Goal: Task Accomplishment & Management: Complete application form

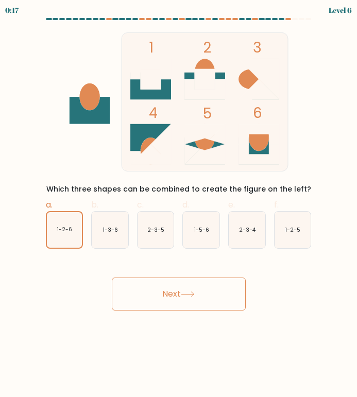
click at [195, 295] on icon at bounding box center [188, 295] width 14 height 6
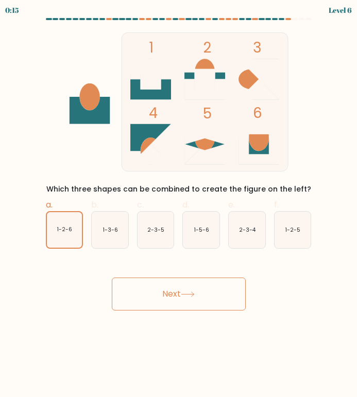
click at [195, 295] on icon at bounding box center [188, 295] width 14 height 6
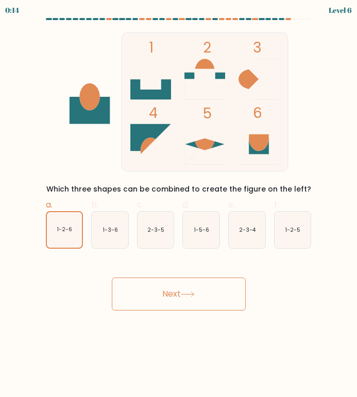
click at [195, 295] on icon at bounding box center [188, 295] width 14 height 6
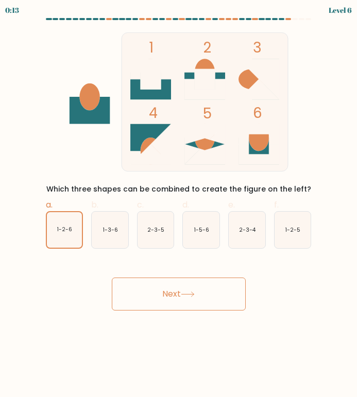
click at [195, 295] on icon at bounding box center [188, 295] width 14 height 6
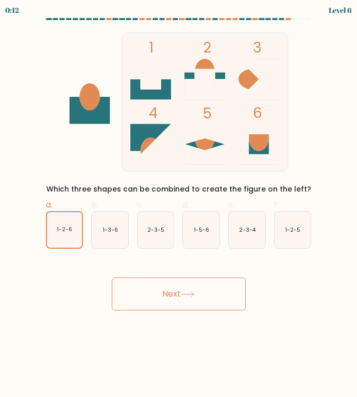
click at [195, 295] on icon at bounding box center [188, 295] width 14 height 6
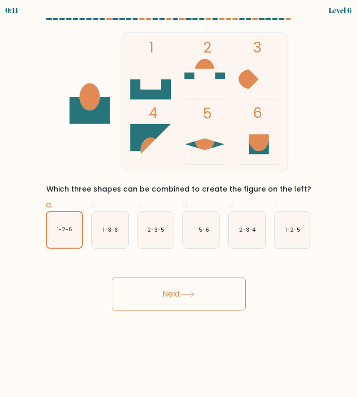
click at [195, 295] on icon at bounding box center [188, 295] width 14 height 6
click at [195, 293] on icon at bounding box center [188, 295] width 14 height 6
click at [195, 292] on icon at bounding box center [188, 295] width 14 height 6
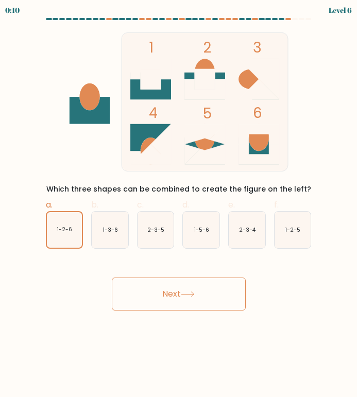
click at [195, 292] on icon at bounding box center [188, 295] width 14 height 6
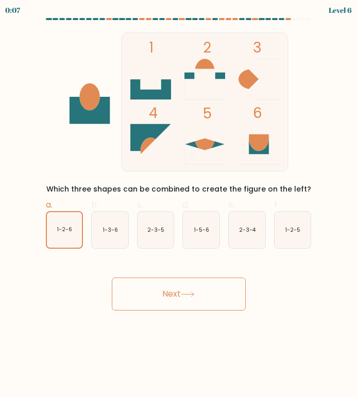
click at [195, 292] on icon at bounding box center [188, 295] width 14 height 6
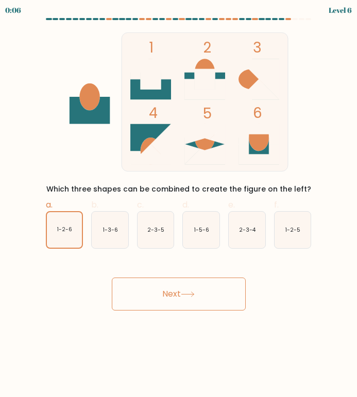
click at [195, 292] on icon at bounding box center [188, 295] width 14 height 6
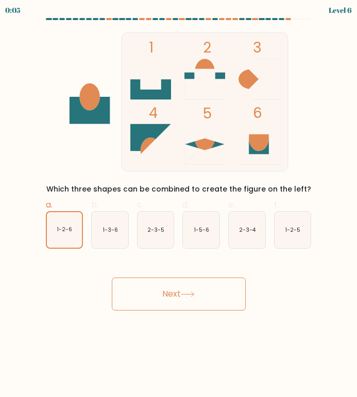
click at [195, 292] on icon at bounding box center [188, 295] width 14 height 6
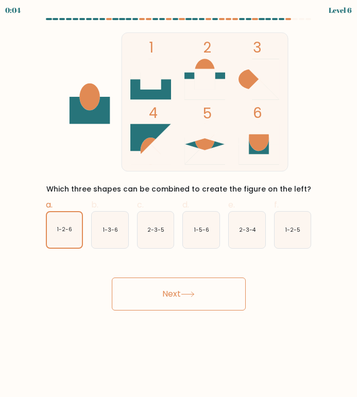
click at [195, 292] on icon at bounding box center [188, 295] width 14 height 6
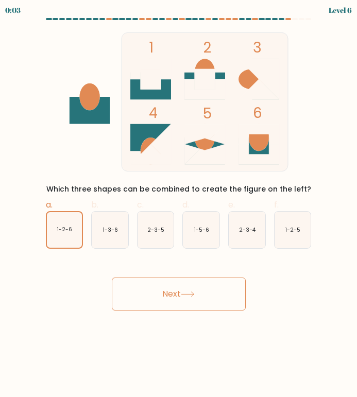
click at [195, 292] on icon at bounding box center [188, 295] width 14 height 6
click at [228, 298] on button "Next" at bounding box center [179, 294] width 134 height 33
click at [228, 299] on button "Next" at bounding box center [179, 294] width 134 height 33
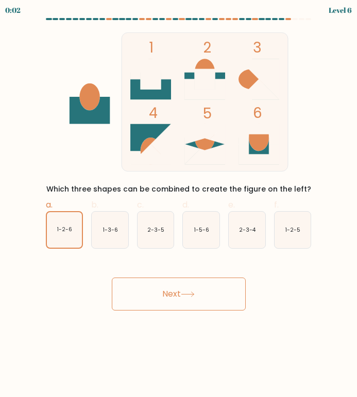
click at [228, 299] on button "Next" at bounding box center [179, 294] width 134 height 33
click at [50, 230] on icon "1-2-6" at bounding box center [65, 230] width 36 height 36
click at [179, 206] on input "a. 1-2-6" at bounding box center [179, 202] width 1 height 7
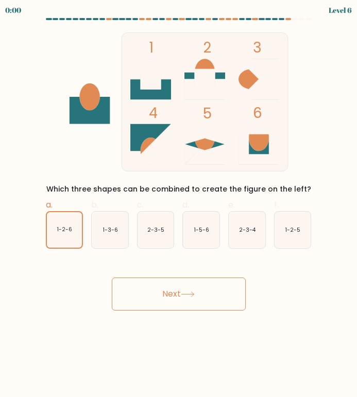
click at [143, 299] on button "Next" at bounding box center [179, 294] width 134 height 33
click at [143, 299] on div "Next" at bounding box center [179, 282] width 278 height 58
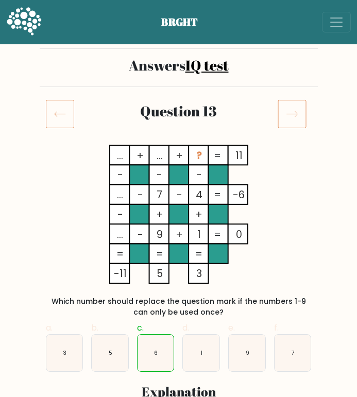
click at [286, 110] on icon at bounding box center [292, 113] width 29 height 29
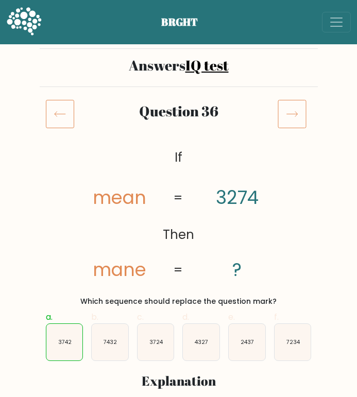
click at [286, 110] on icon at bounding box center [292, 113] width 29 height 29
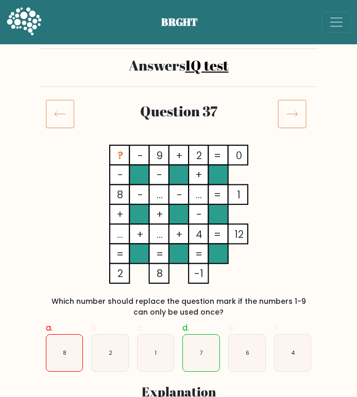
click at [286, 110] on icon at bounding box center [292, 113] width 29 height 29
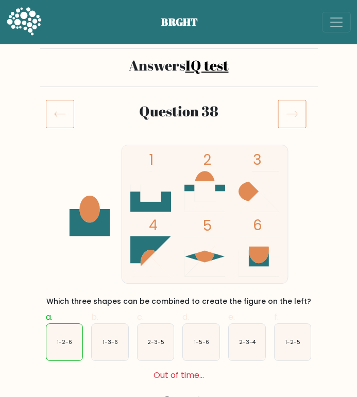
click at [286, 110] on icon at bounding box center [292, 113] width 29 height 29
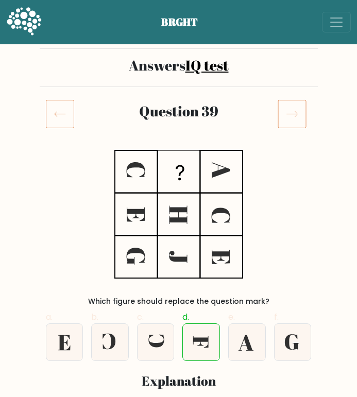
click at [286, 110] on icon at bounding box center [292, 113] width 29 height 29
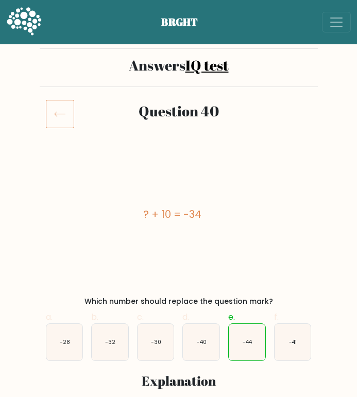
click at [286, 110] on div at bounding box center [295, 113] width 46 height 29
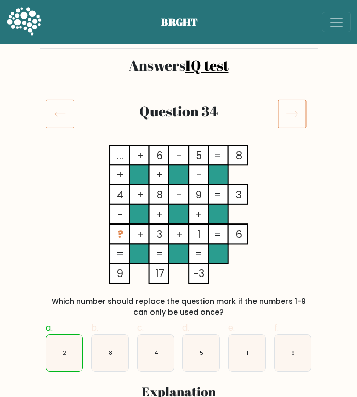
click at [324, 27] on button "Toggle navigation" at bounding box center [336, 22] width 29 height 21
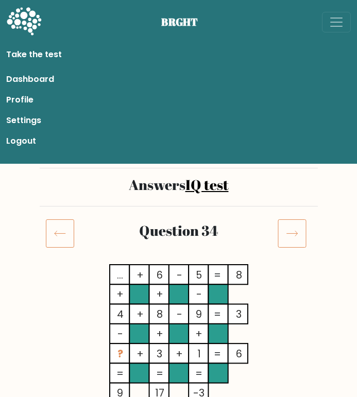
click at [42, 100] on link "Profile" at bounding box center [178, 100] width 345 height 21
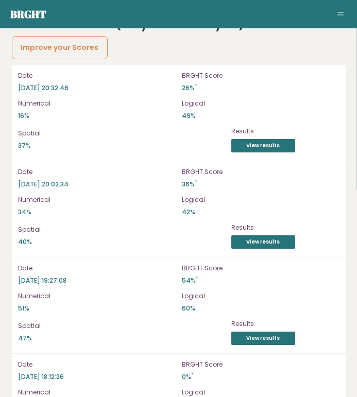
scroll to position [2927, 0]
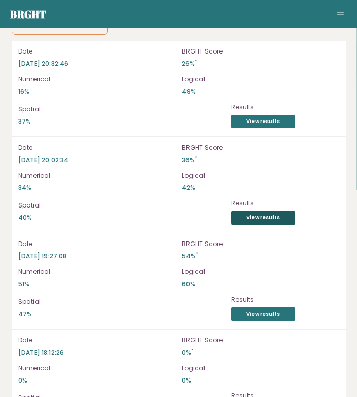
click at [258, 211] on link "View results" at bounding box center [263, 217] width 64 height 13
click at [267, 308] on link "View results" at bounding box center [263, 314] width 64 height 13
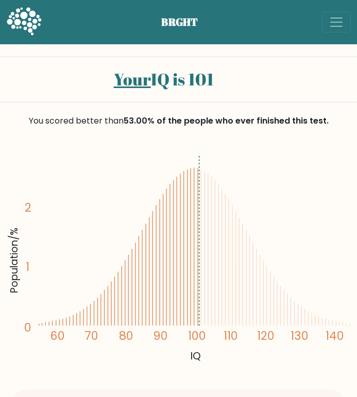
click at [333, 25] on span "Toggle navigation" at bounding box center [336, 21] width 15 height 15
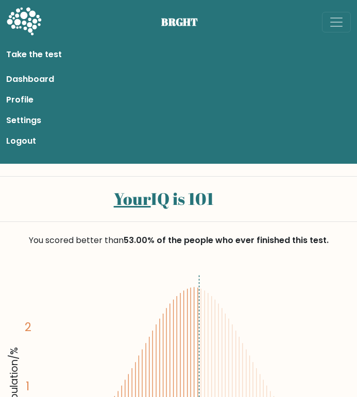
click at [14, 98] on link "Profile" at bounding box center [178, 100] width 345 height 21
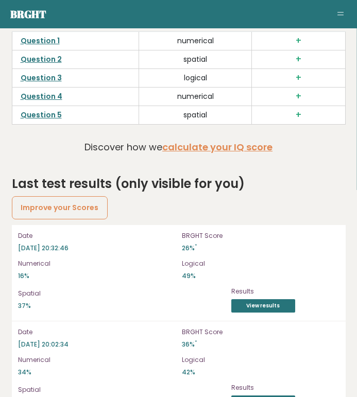
scroll to position [2745, 0]
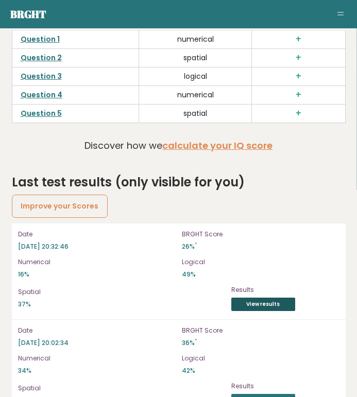
click at [266, 298] on link "View results" at bounding box center [263, 304] width 64 height 13
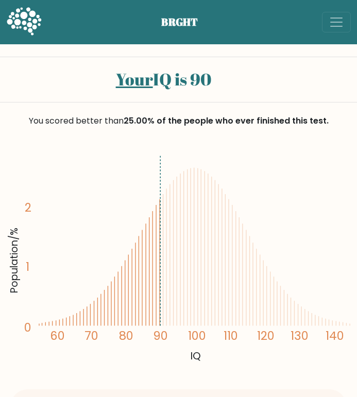
click at [330, 21] on span "Toggle navigation" at bounding box center [336, 21] width 15 height 15
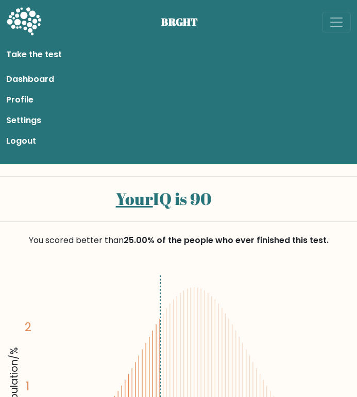
click at [29, 117] on link "Settings" at bounding box center [178, 120] width 345 height 21
click at [26, 100] on link "Profile" at bounding box center [178, 100] width 345 height 21
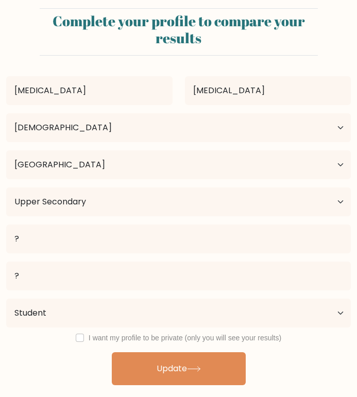
select select "18_24"
select select "US"
select select "upper_secondary"
select select "student"
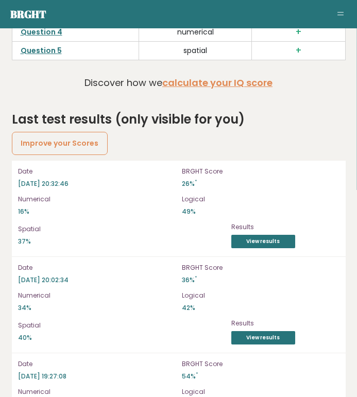
scroll to position [2798, 0]
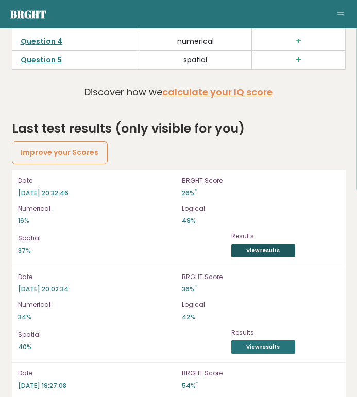
click at [259, 244] on link "View results" at bounding box center [263, 250] width 64 height 13
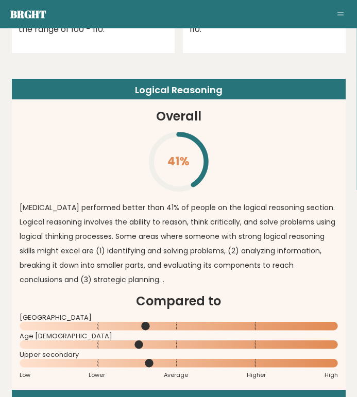
scroll to position [1471, 0]
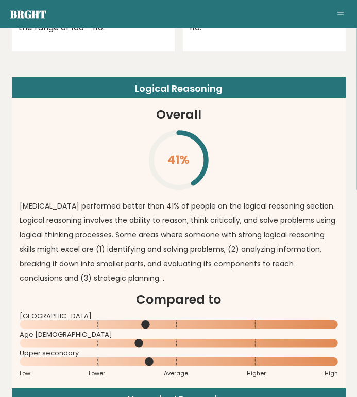
click at [344, 19] on button "Toggle navigation" at bounding box center [340, 14] width 12 height 12
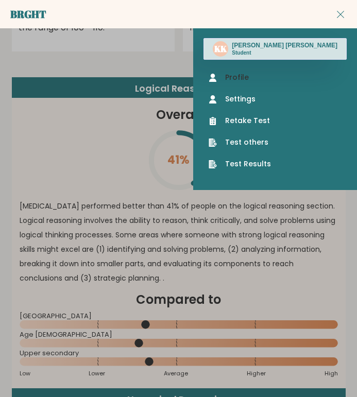
click at [285, 78] on link "Profile" at bounding box center [275, 77] width 133 height 11
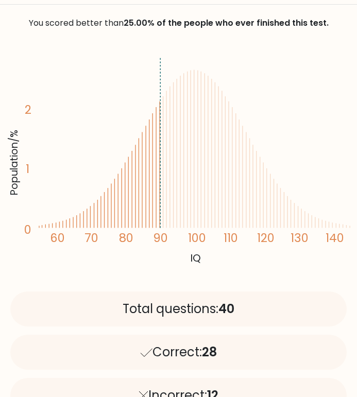
scroll to position [24, 0]
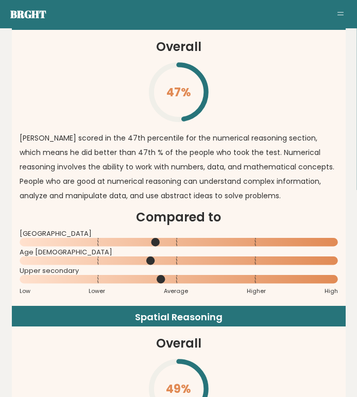
scroll to position [1863, 0]
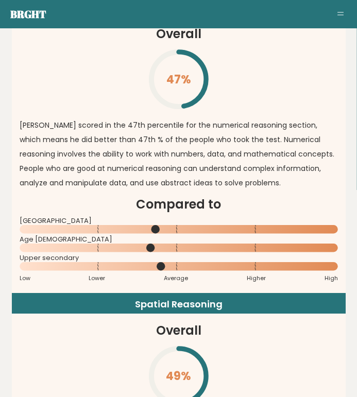
click at [334, 14] on nav "Brght KK Kyra Kyra Student Retake test Test others Test Results" at bounding box center [178, 14] width 336 height 14
click at [341, 12] on span "Toggle navigation" at bounding box center [340, 12] width 6 height 1
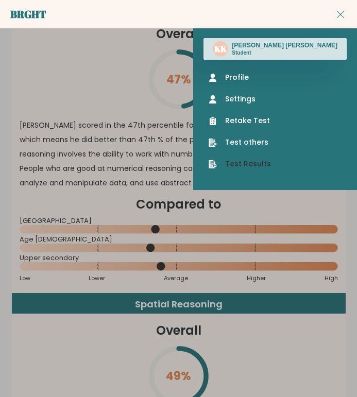
click at [293, 160] on link "Test Results" at bounding box center [275, 164] width 133 height 11
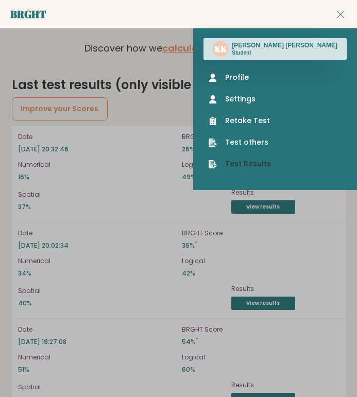
scroll to position [2844, 0]
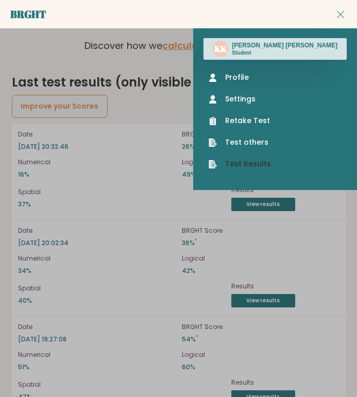
click at [293, 160] on link "Test Results" at bounding box center [275, 164] width 133 height 11
click at [339, 11] on button "Toggle navigation" at bounding box center [340, 14] width 12 height 12
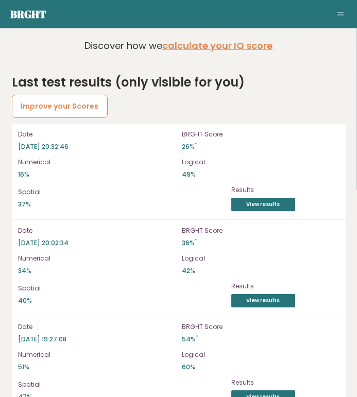
click at [82, 95] on link "Improve your Scores" at bounding box center [60, 106] width 96 height 23
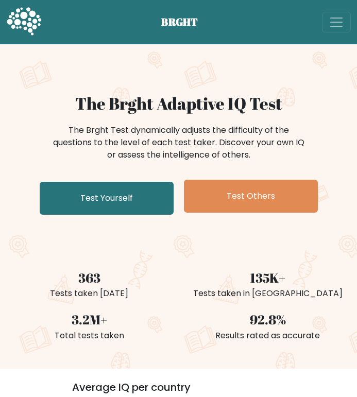
click at [341, 21] on span "Toggle navigation" at bounding box center [336, 21] width 15 height 15
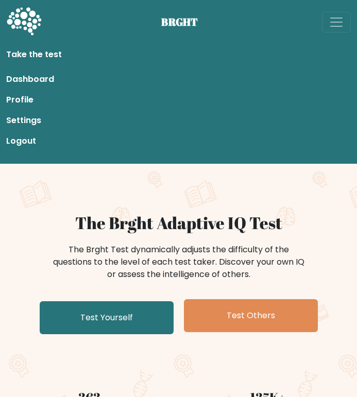
click at [28, 96] on link "Profile" at bounding box center [178, 100] width 345 height 21
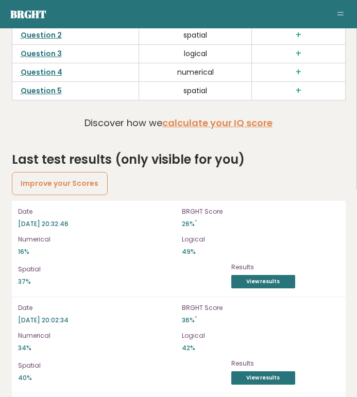
scroll to position [2770, 0]
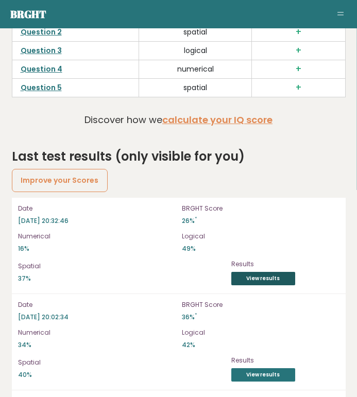
click at [268, 272] on link "View results" at bounding box center [263, 278] width 64 height 13
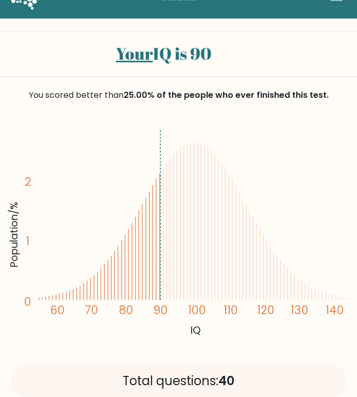
scroll to position [31, 0]
